Goal: Book appointment/travel/reservation

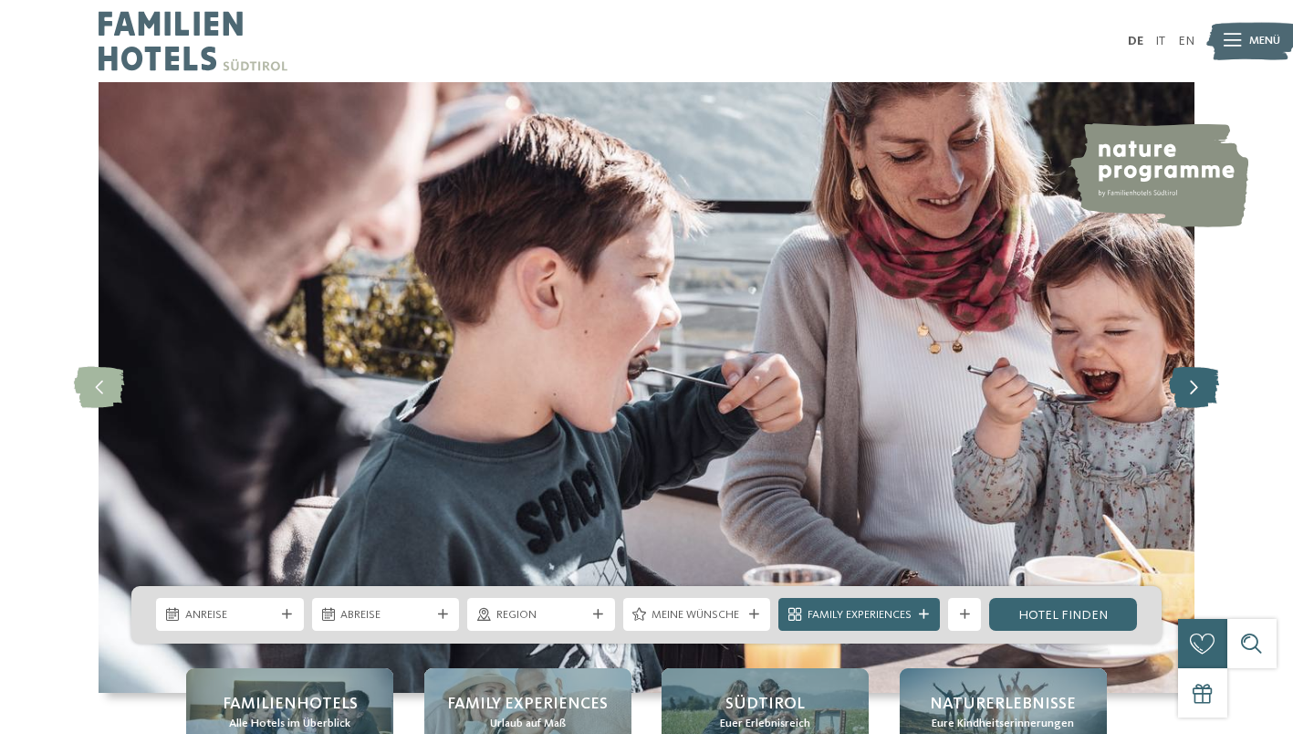
click at [1203, 393] on icon at bounding box center [1194, 387] width 50 height 41
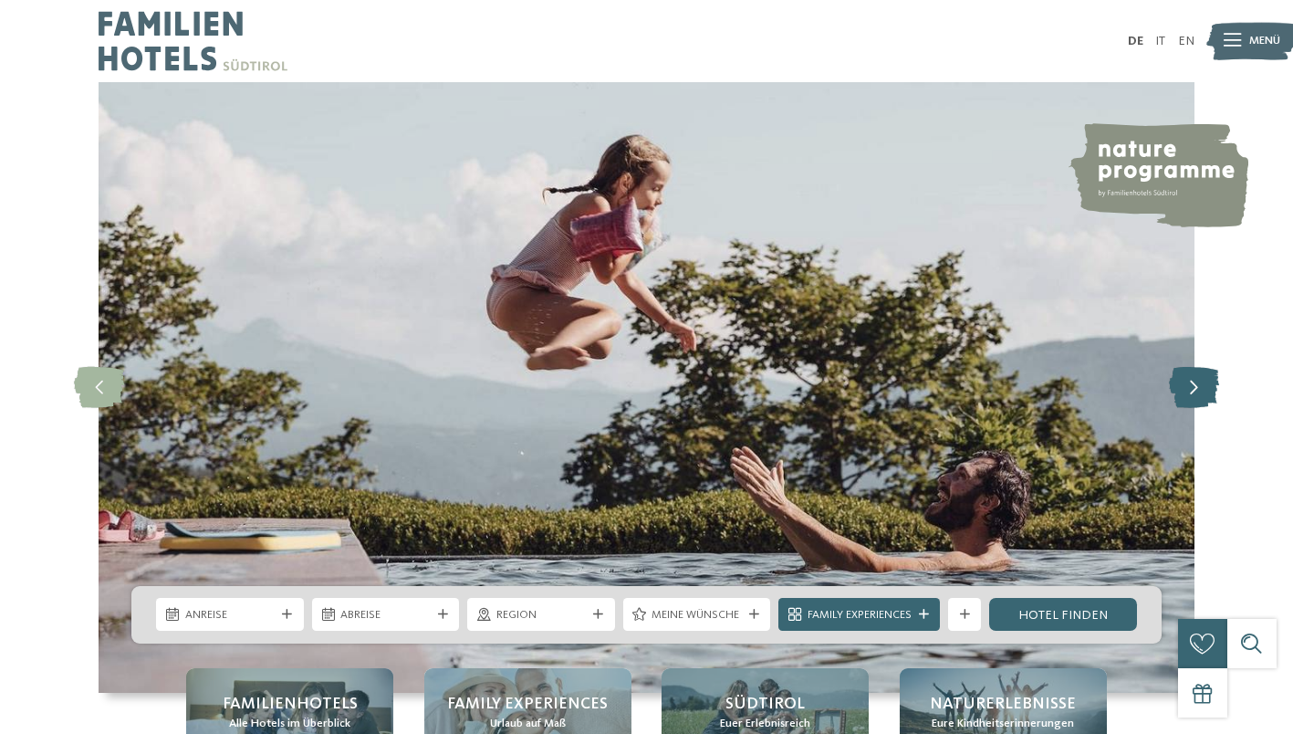
click at [1203, 393] on icon at bounding box center [1194, 387] width 50 height 41
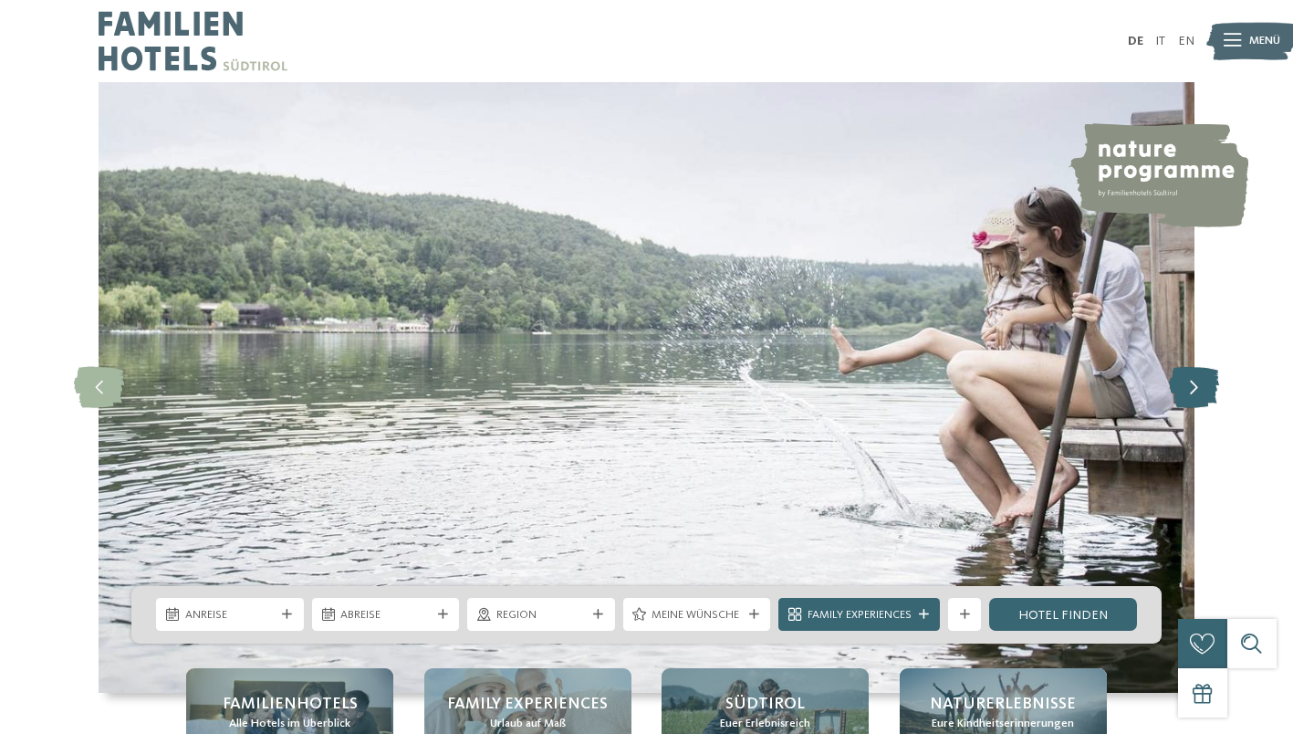
click at [1203, 393] on icon at bounding box center [1194, 387] width 50 height 41
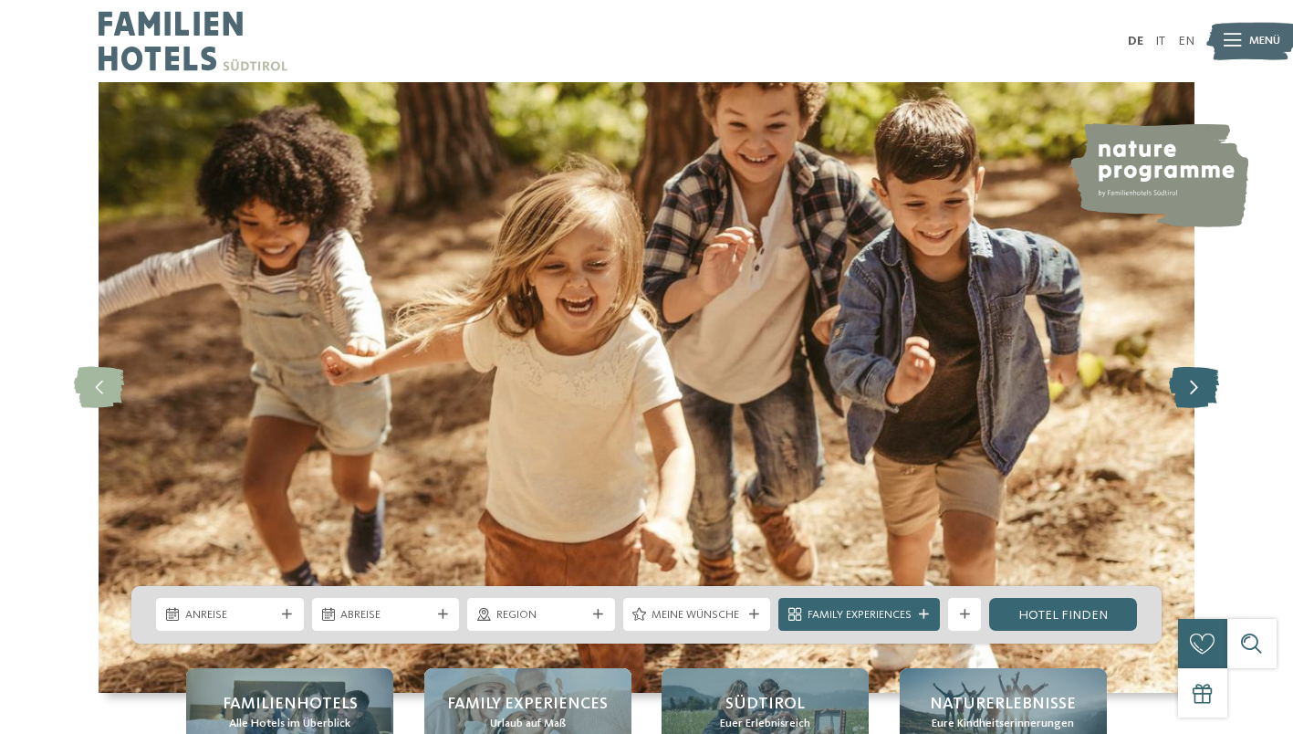
click at [1203, 393] on icon at bounding box center [1194, 387] width 50 height 41
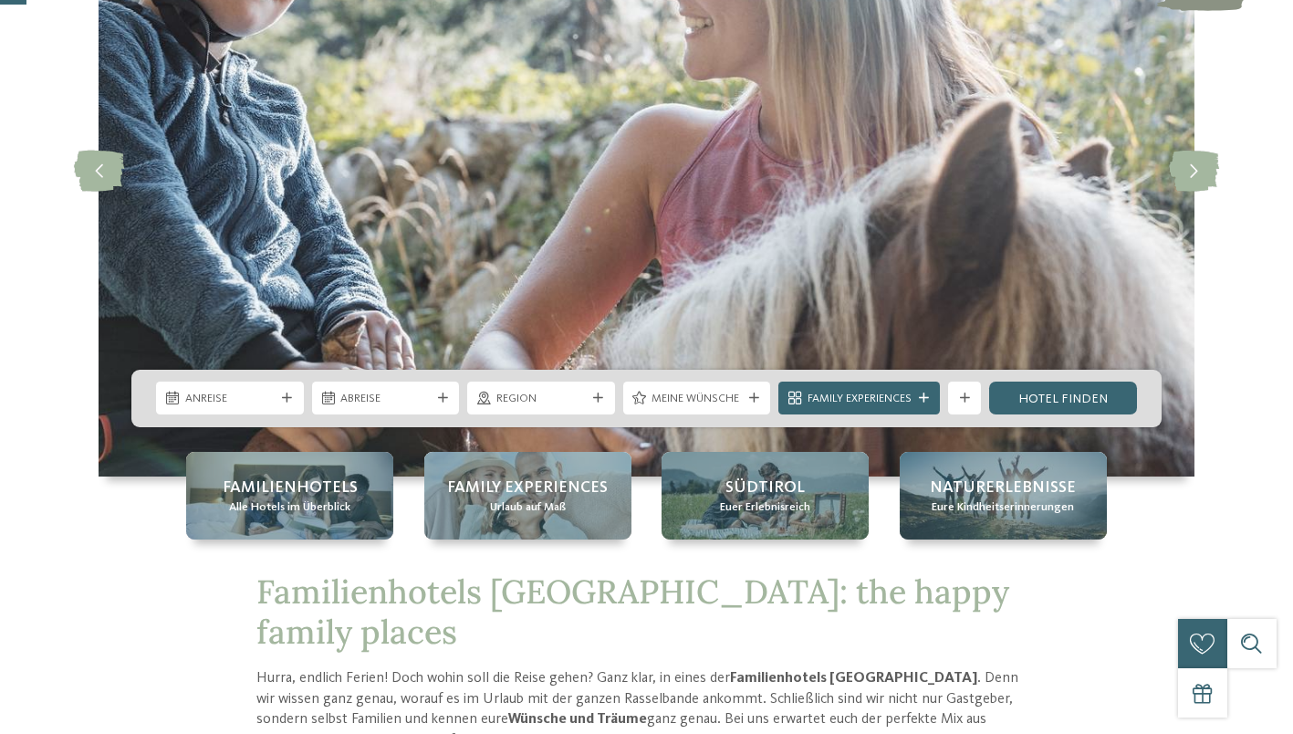
scroll to position [218, 0]
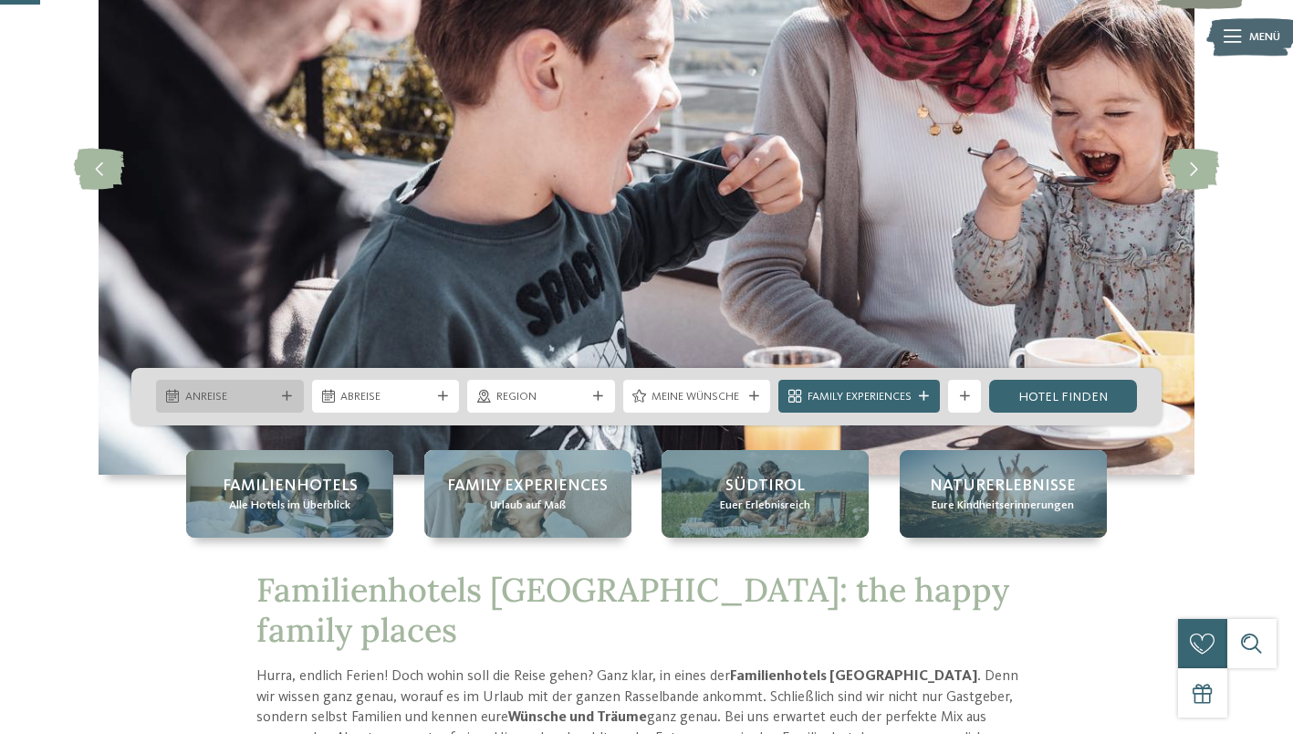
drag, startPoint x: 287, startPoint y: 510, endPoint x: 291, endPoint y: 396, distance: 114.2
drag, startPoint x: 291, startPoint y: 396, endPoint x: 263, endPoint y: 396, distance: 28.3
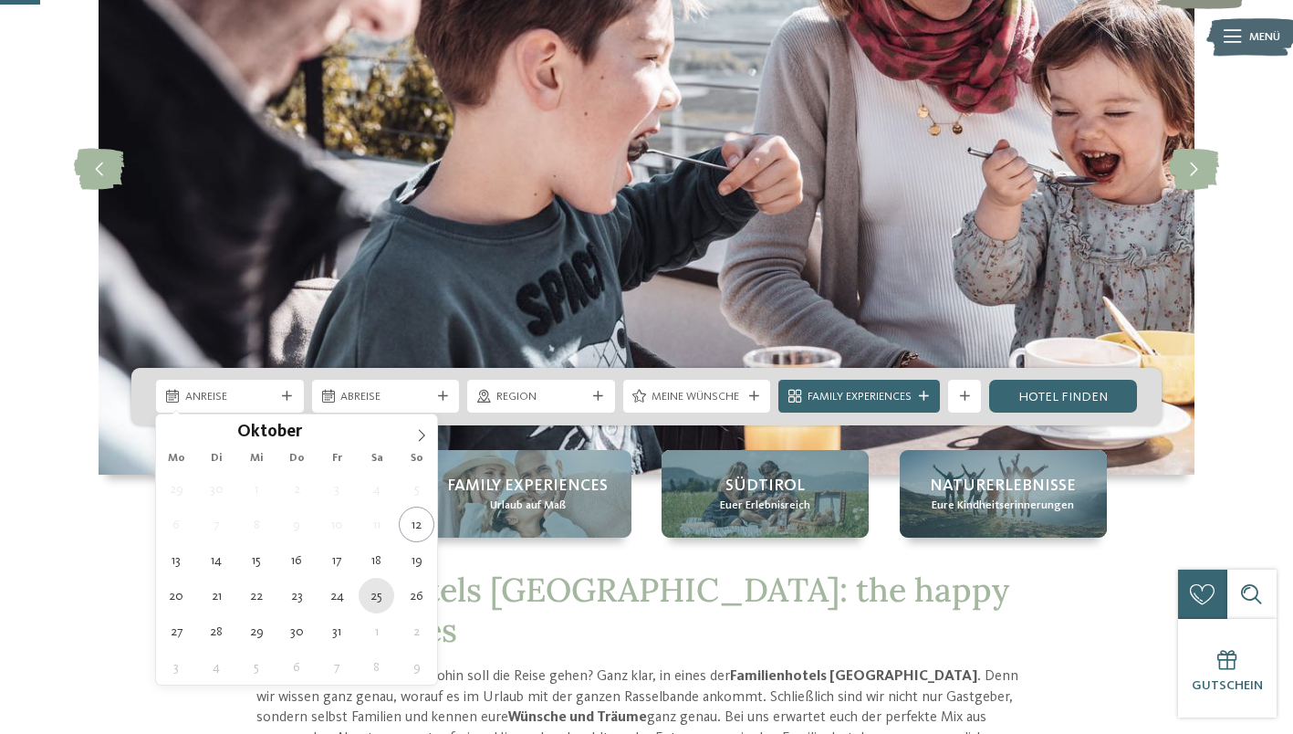
type div "25.10.2025"
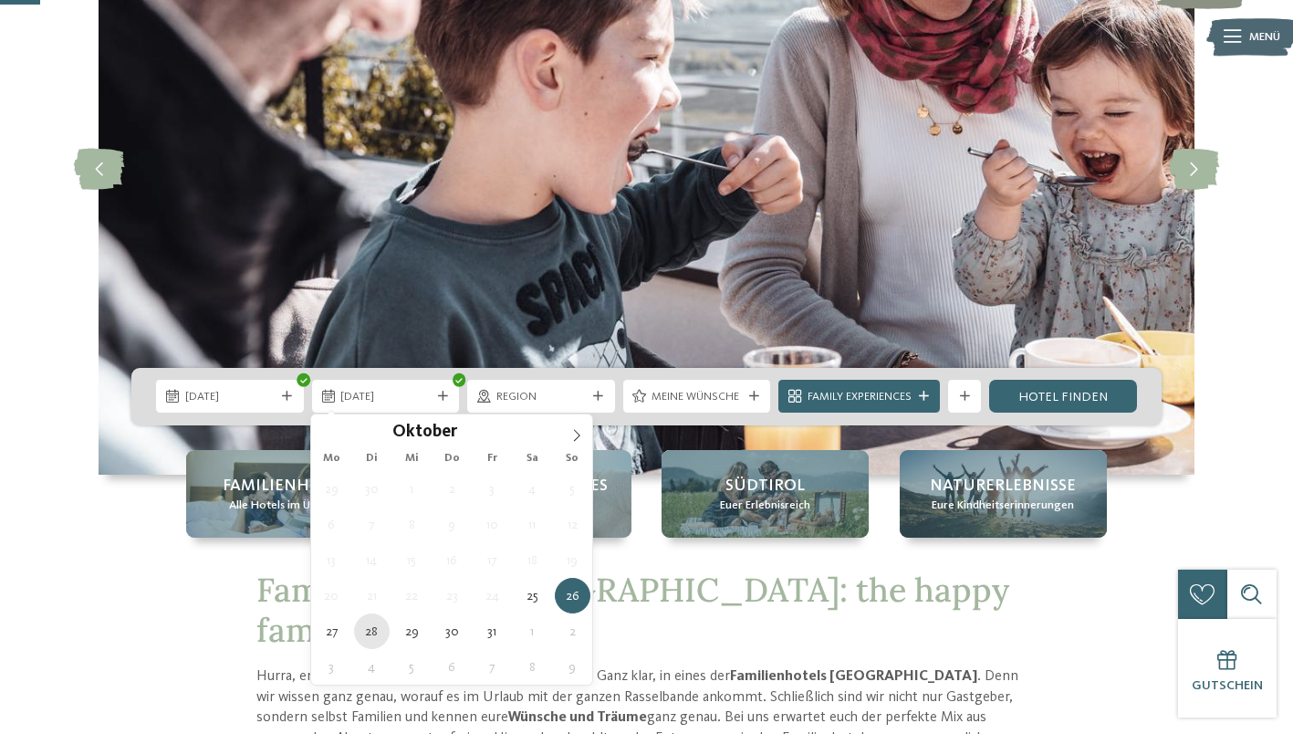
type div "28.10.2025"
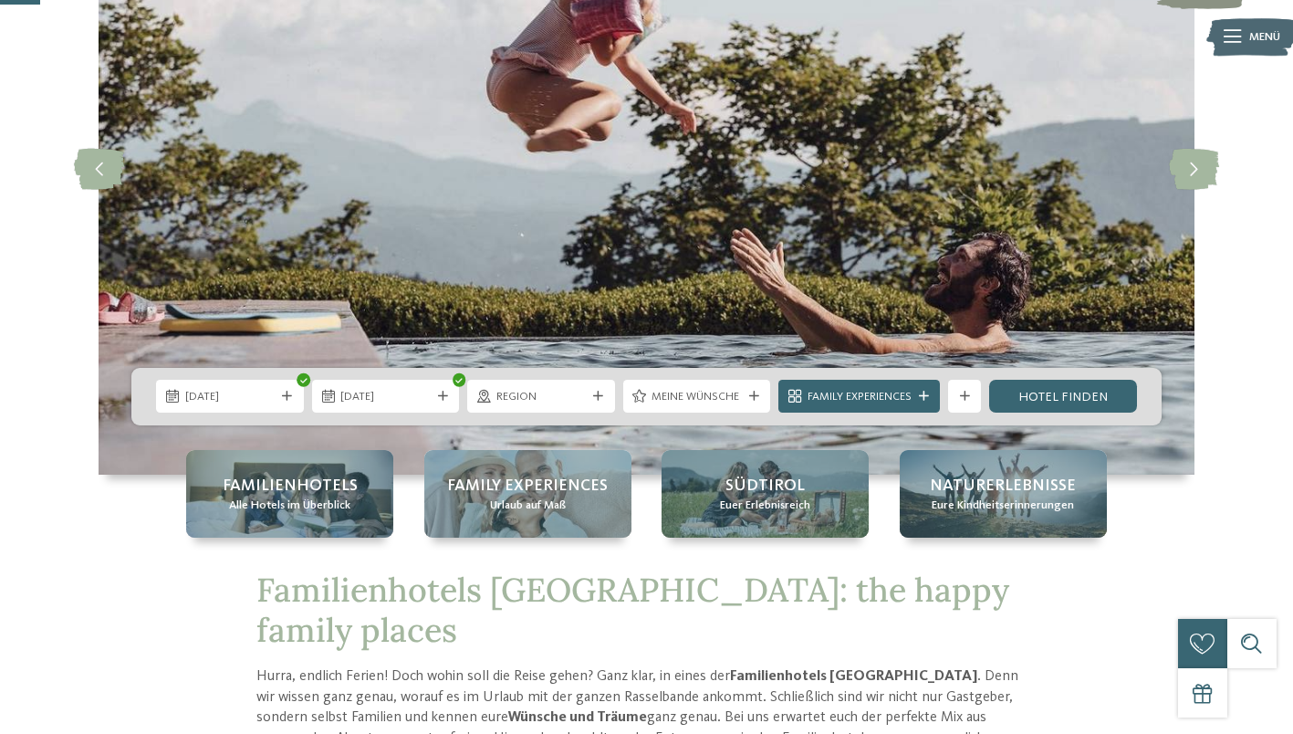
click at [736, 391] on span "Meine Wünsche" at bounding box center [697, 397] width 90 height 16
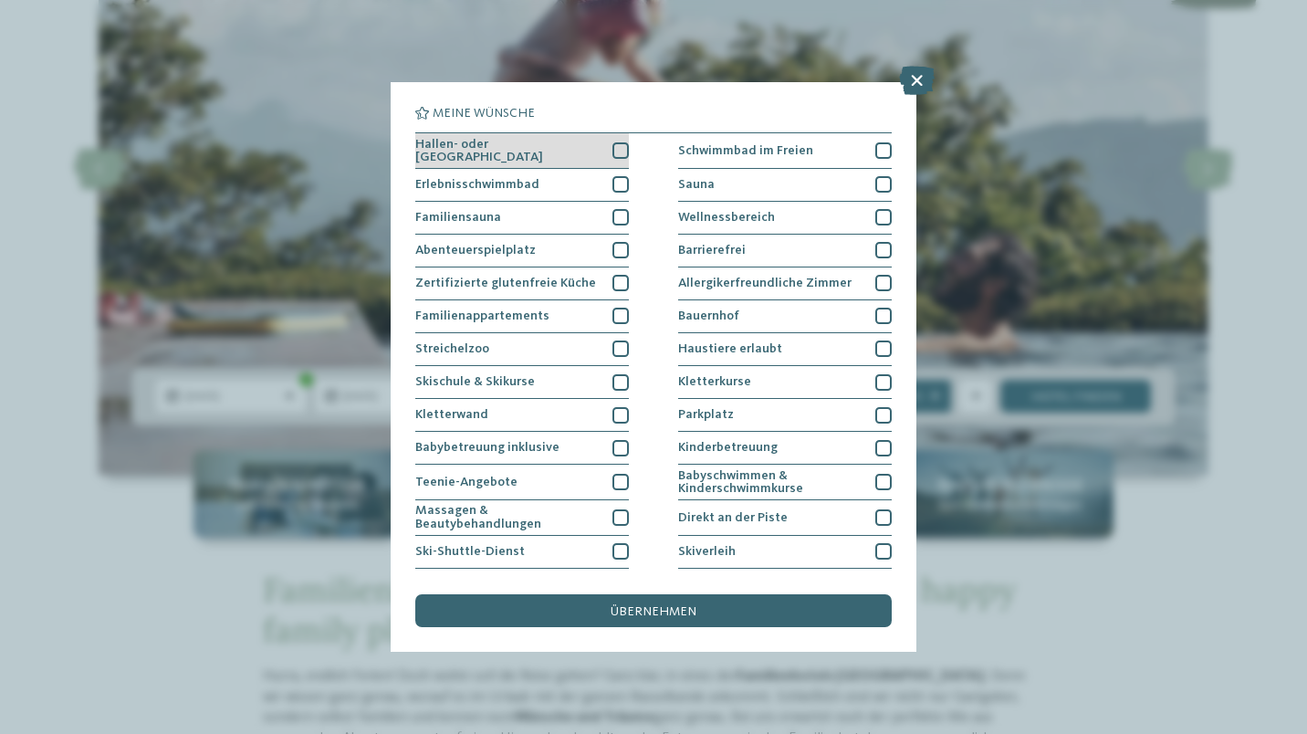
click at [618, 145] on div at bounding box center [620, 150] width 16 height 16
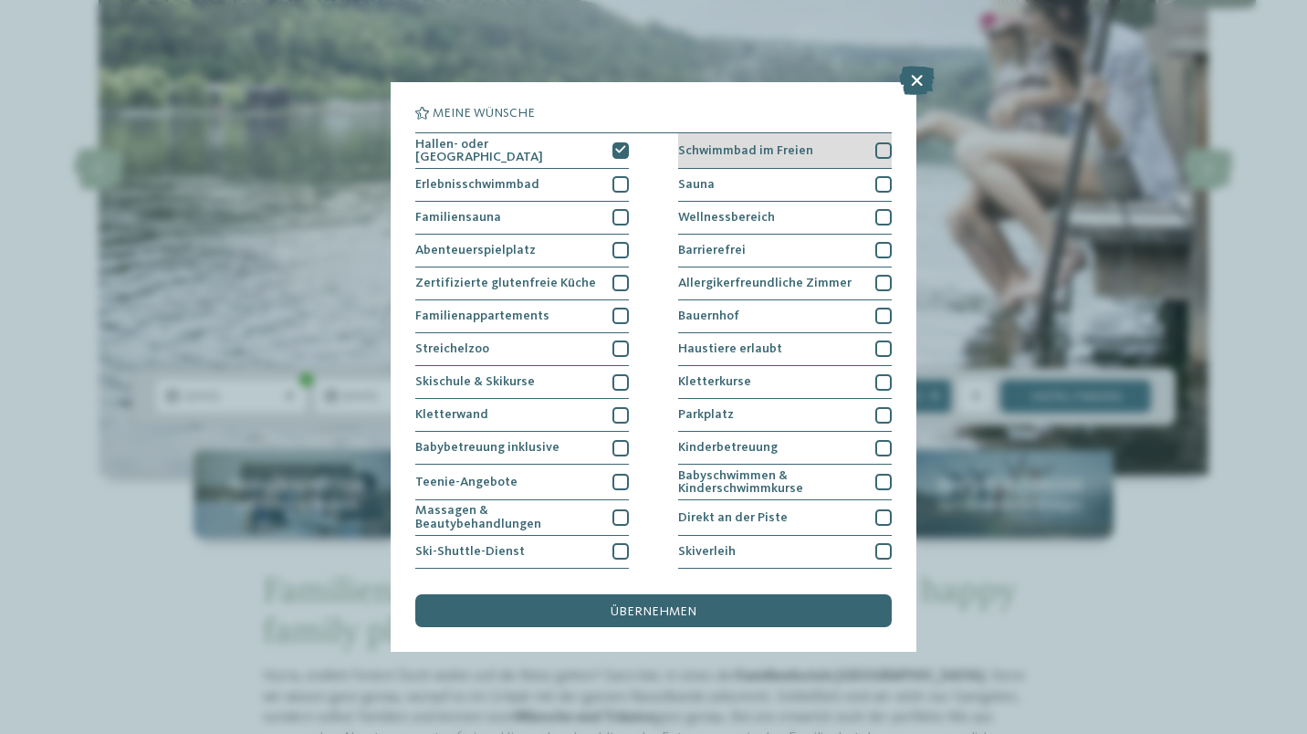
click at [879, 153] on div at bounding box center [883, 150] width 16 height 16
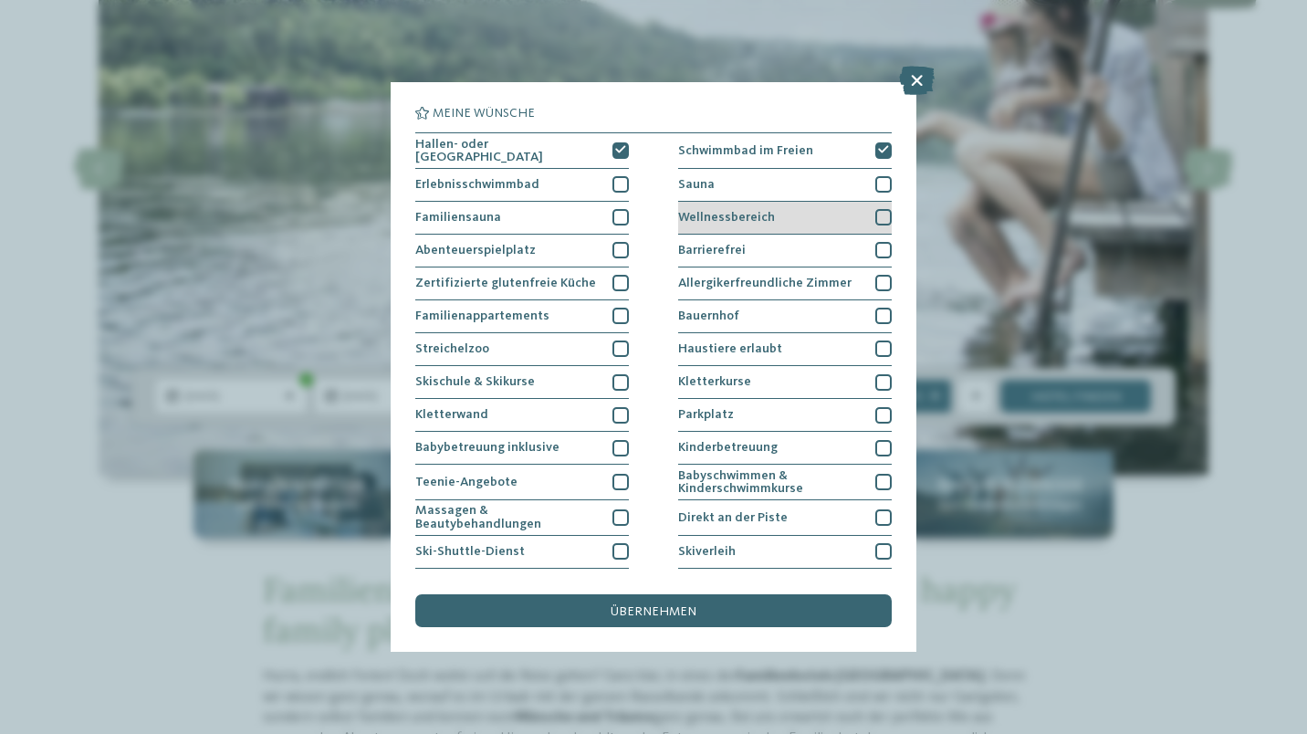
click at [875, 210] on div at bounding box center [883, 217] width 16 height 16
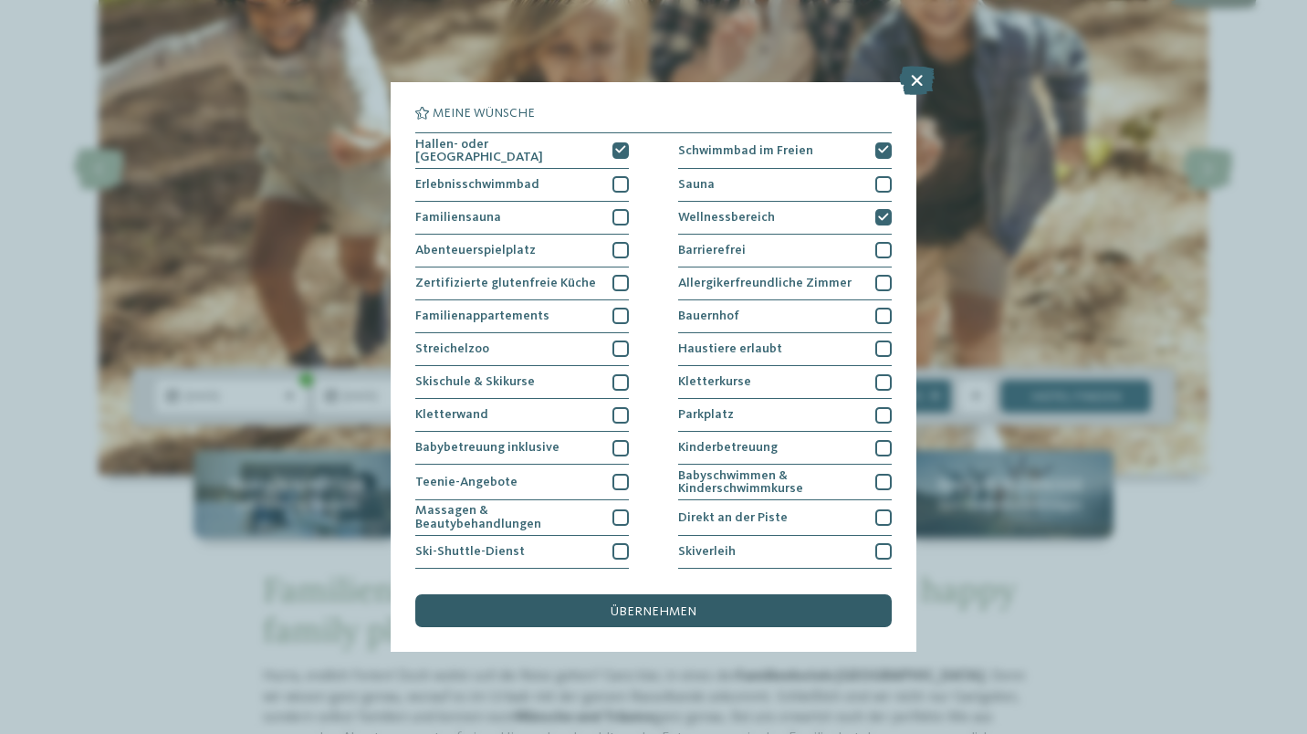
click at [732, 609] on div "übernehmen" at bounding box center [653, 610] width 476 height 33
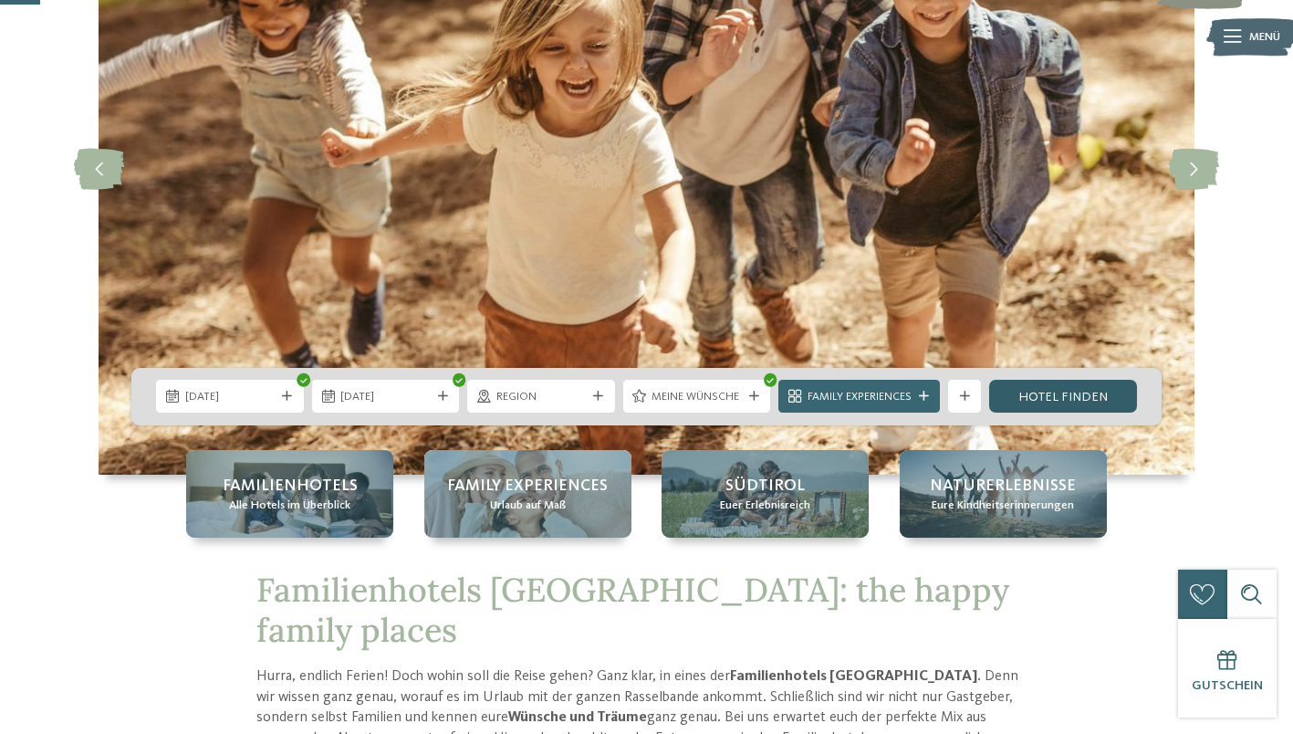
click at [1025, 393] on link "Hotel finden" at bounding box center [1063, 396] width 148 height 33
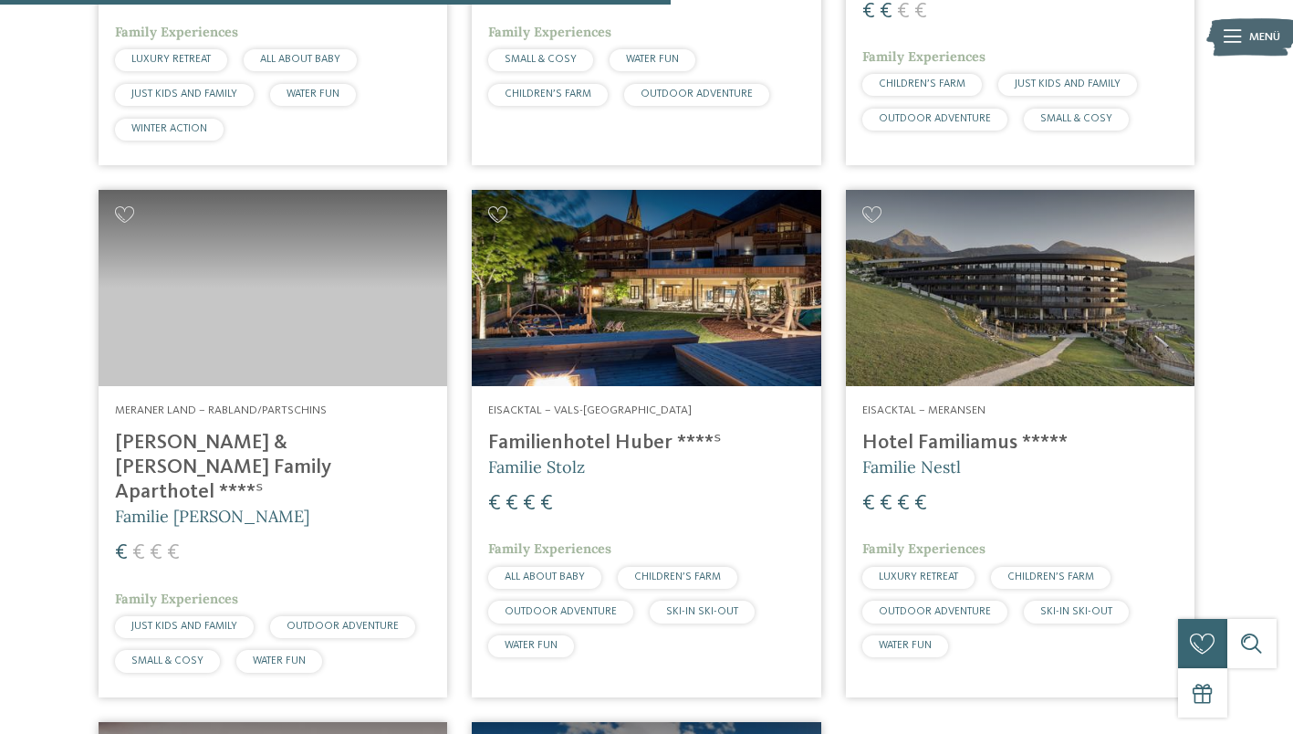
scroll to position [1559, 0]
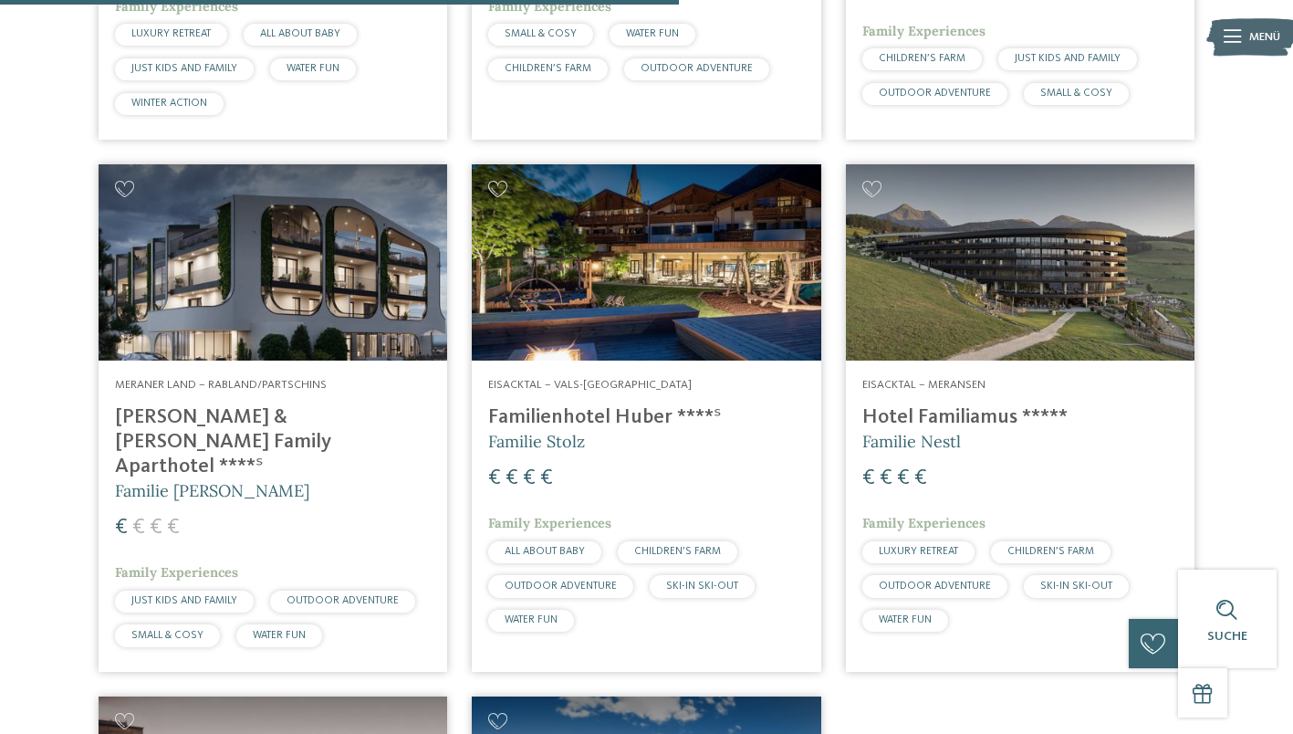
click at [897, 291] on img at bounding box center [1020, 262] width 349 height 196
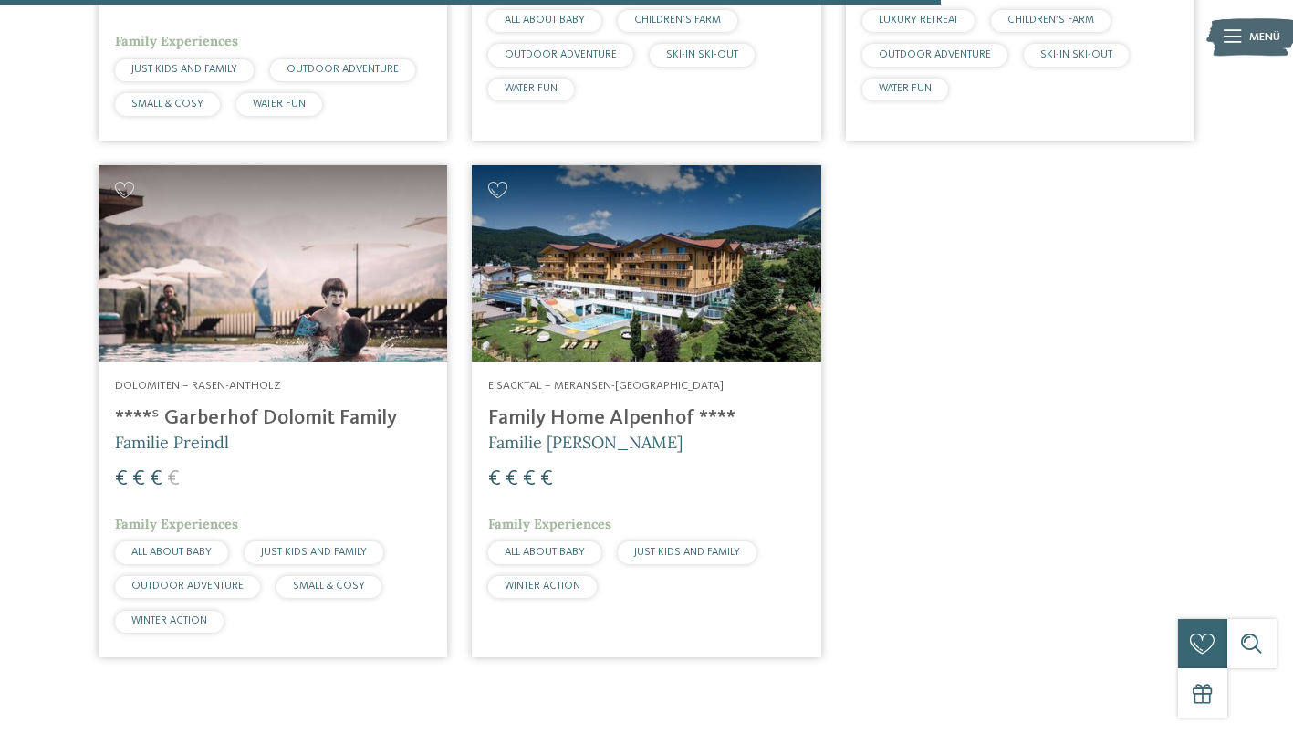
scroll to position [2181, 0]
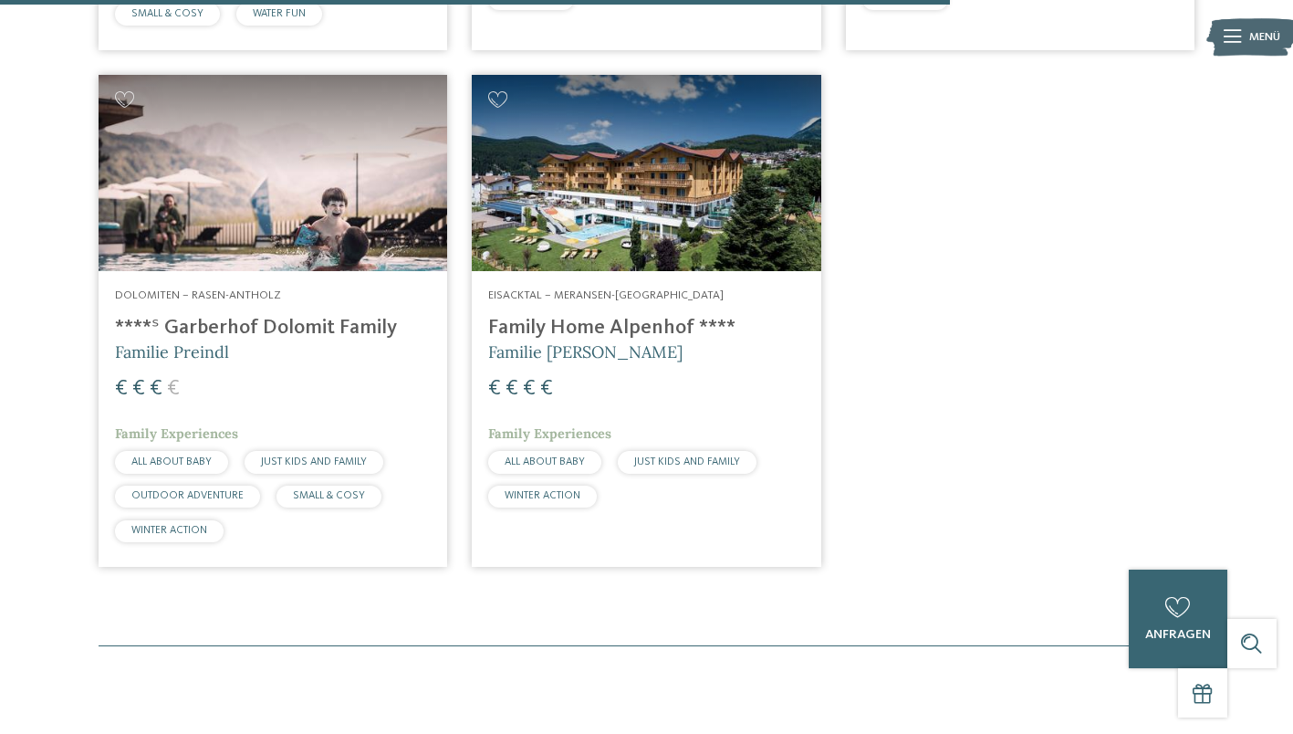
drag, startPoint x: 217, startPoint y: 373, endPoint x: 1043, endPoint y: 319, distance: 827.8
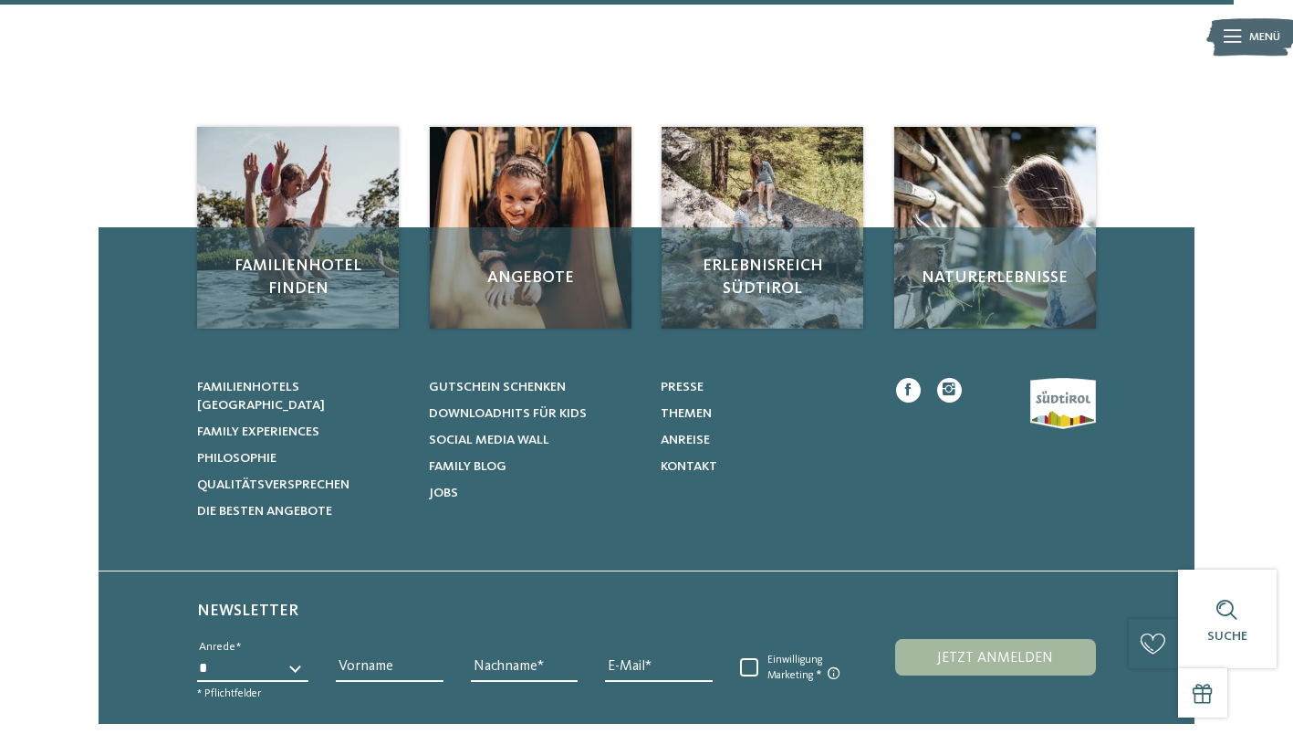
scroll to position [2831, 0]
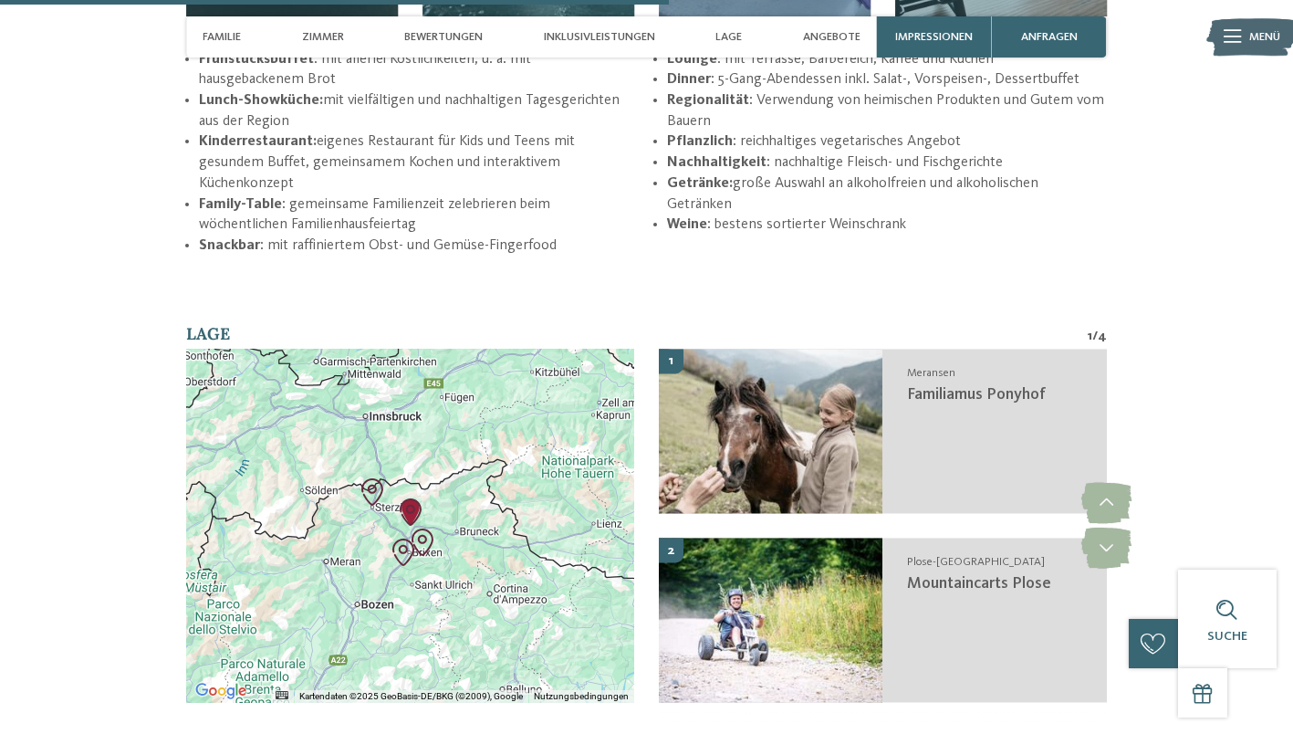
scroll to position [3055, 0]
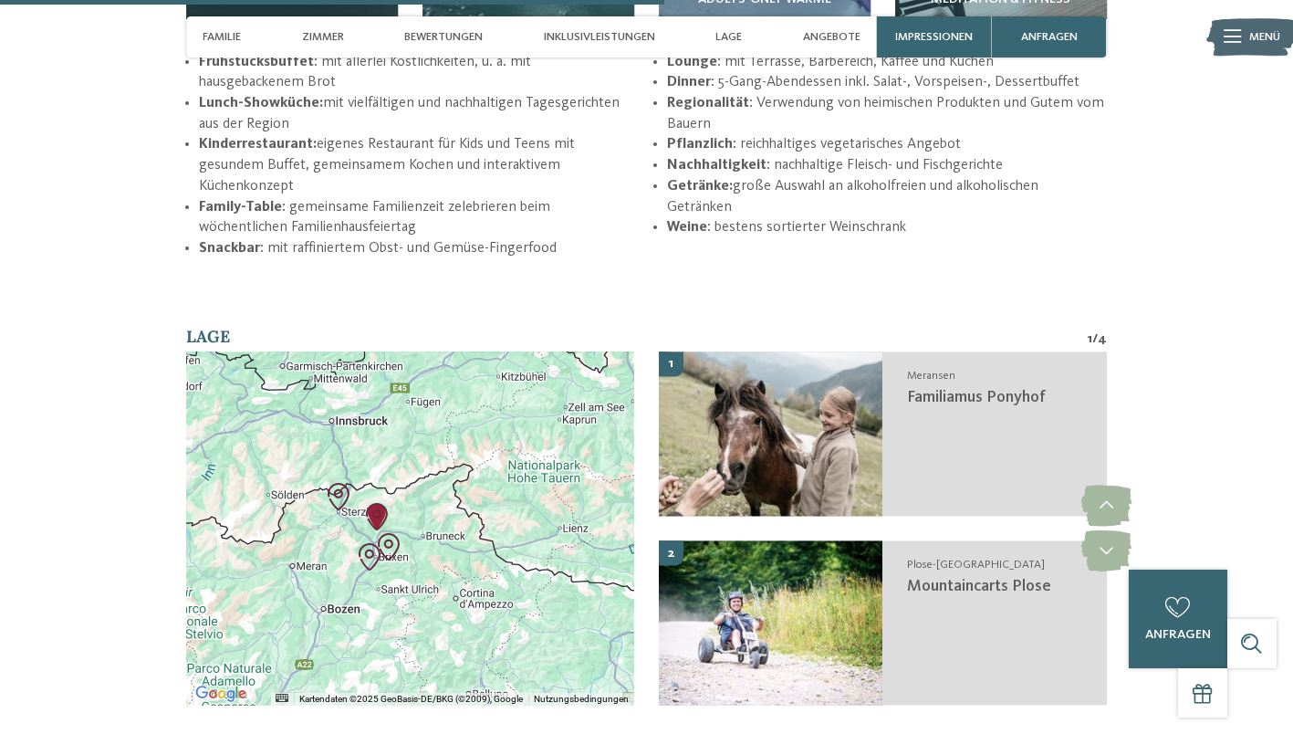
drag, startPoint x: 531, startPoint y: 387, endPoint x: 497, endPoint y: 391, distance: 34.0
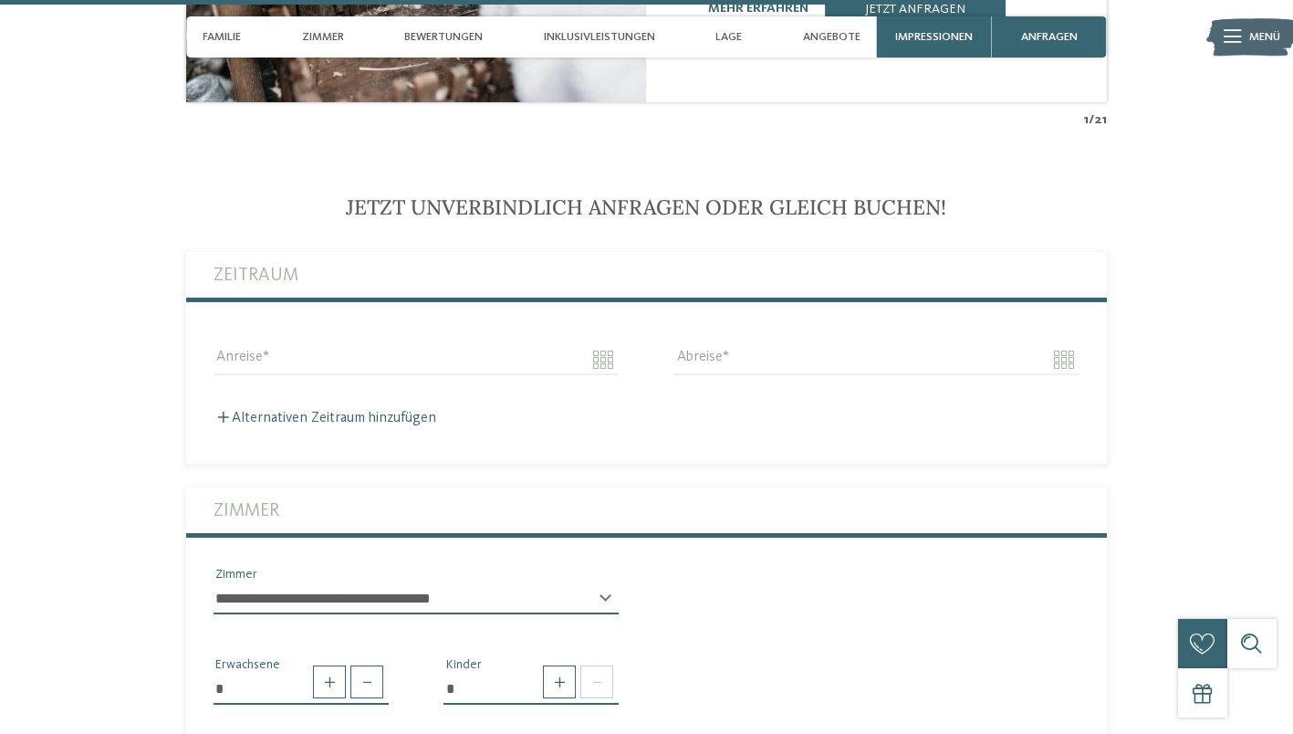
scroll to position [4427, 0]
